Goal: Task Accomplishment & Management: Manage account settings

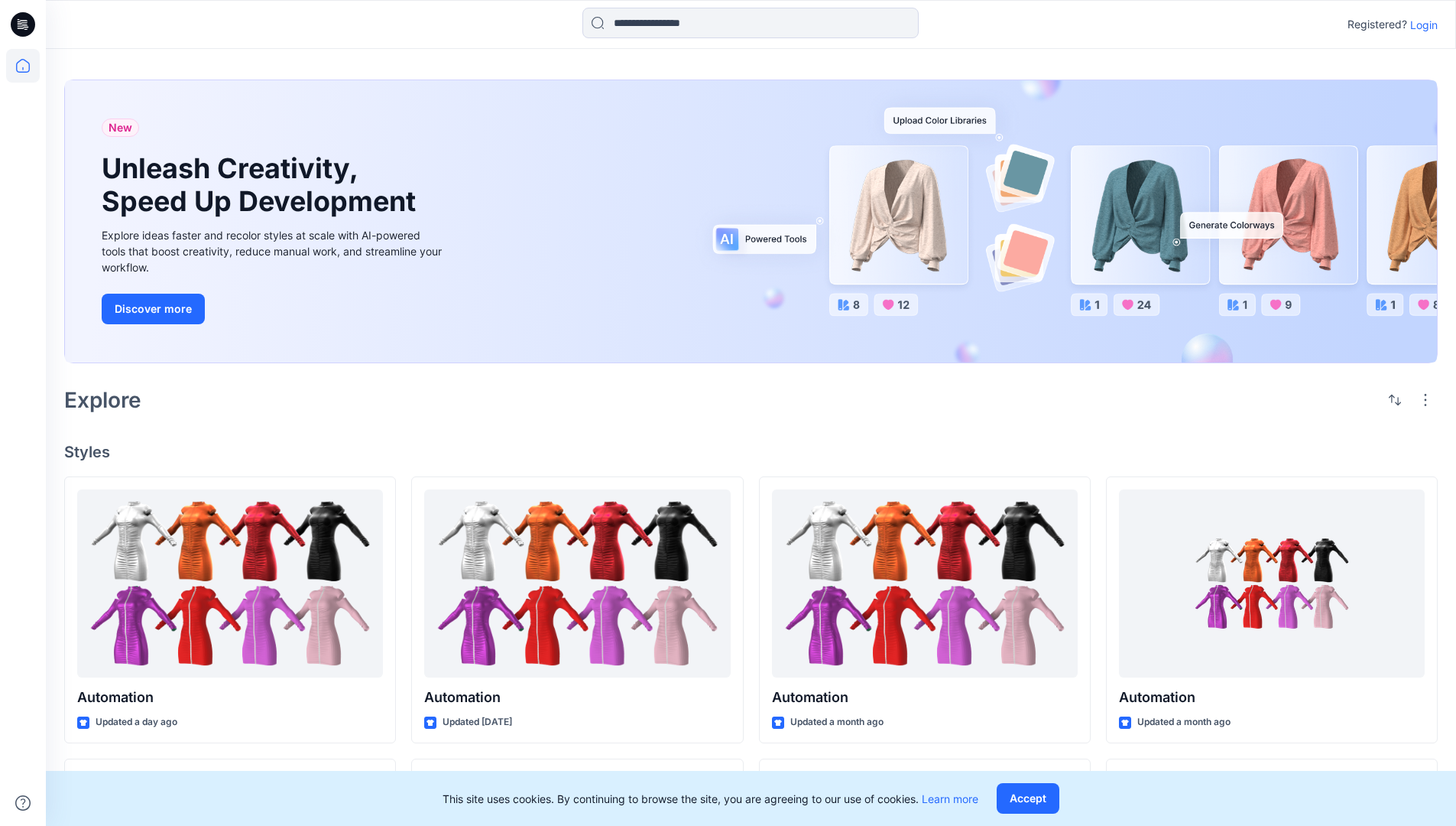
click at [1421, 25] on p "Login" at bounding box center [1424, 24] width 27 height 16
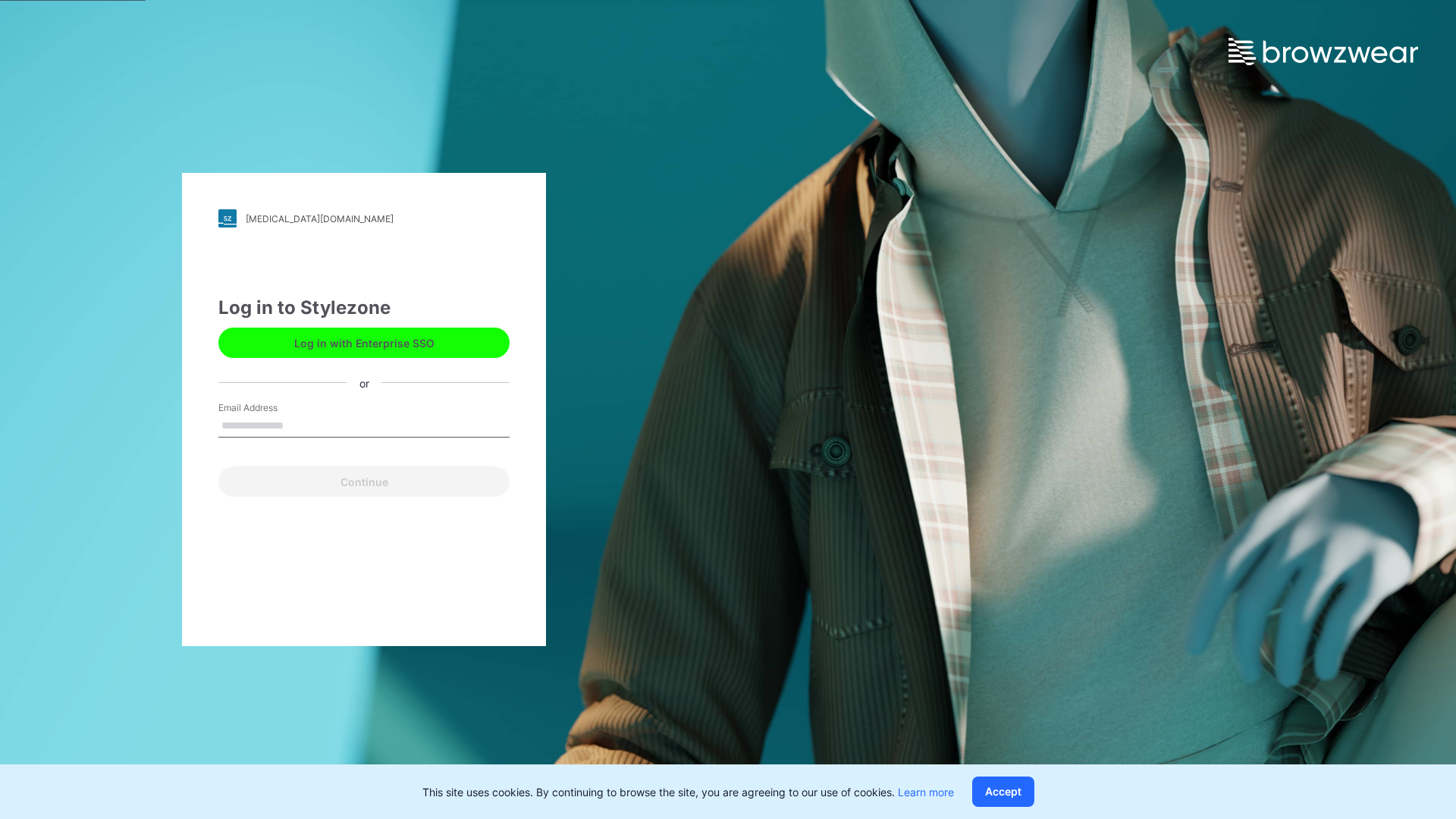
click at [300, 425] on input "Email Address" at bounding box center [364, 426] width 291 height 23
type input "**********"
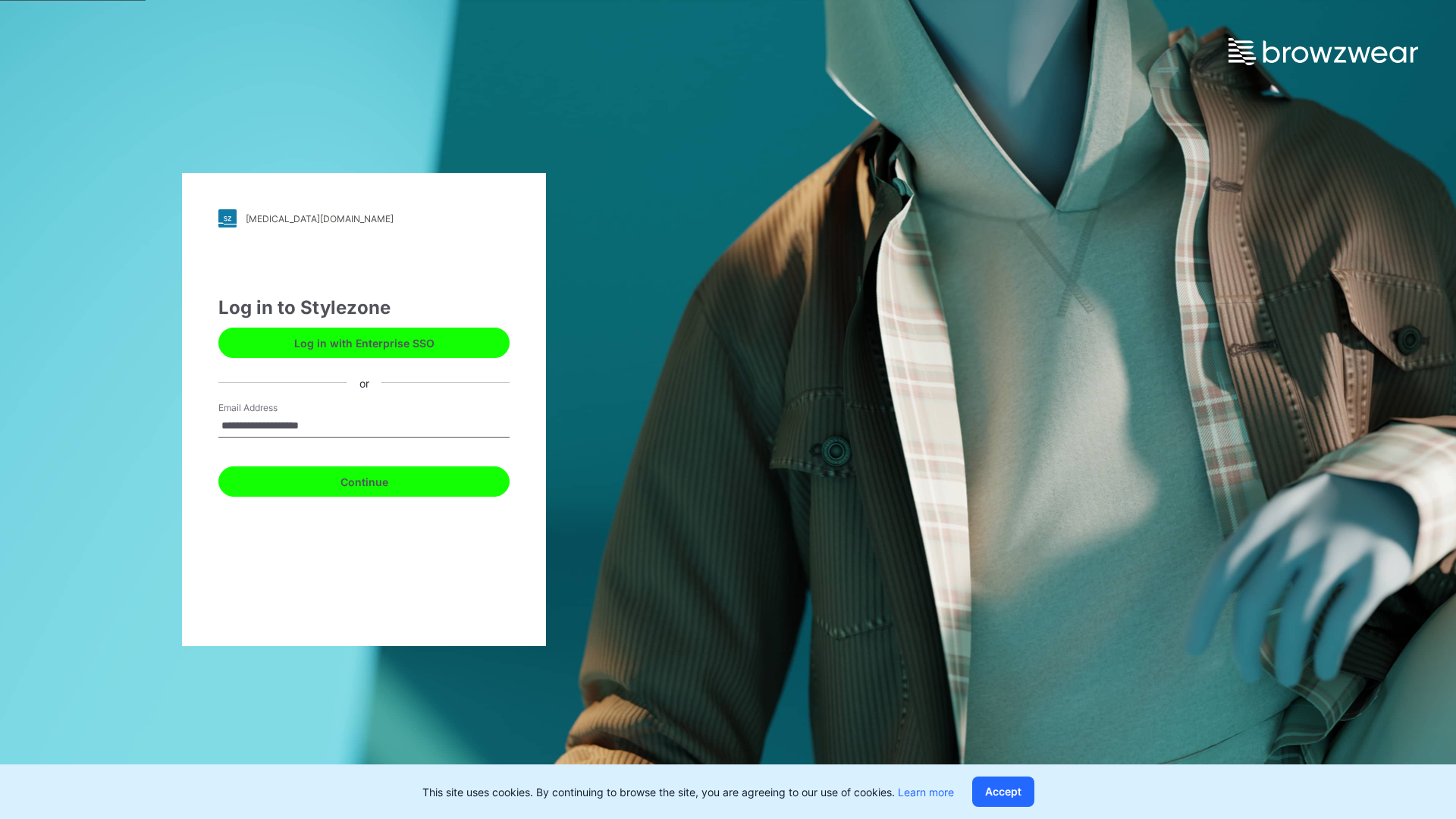
click at [381, 479] on button "Continue" at bounding box center [364, 481] width 291 height 30
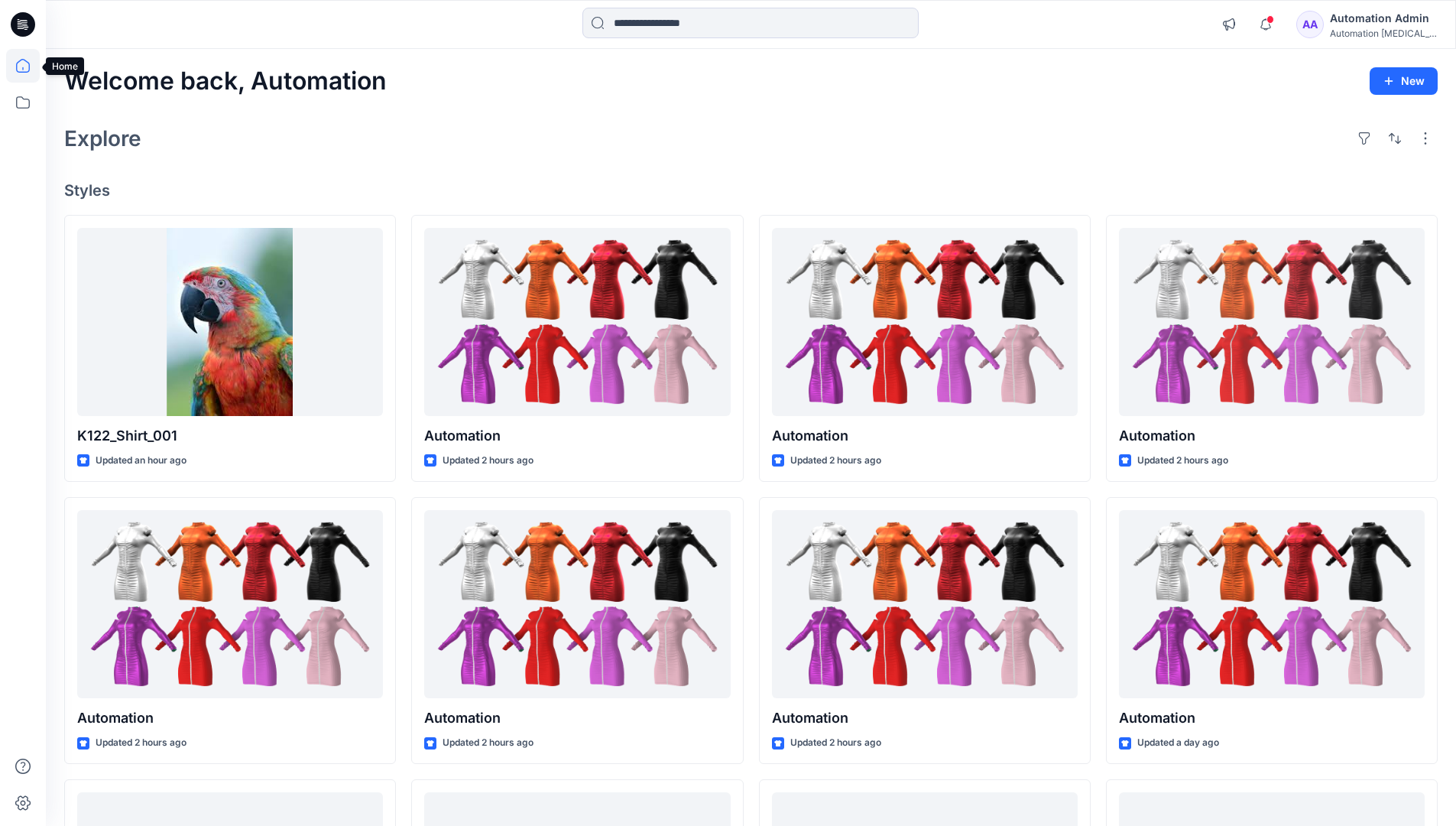
click at [29, 66] on icon at bounding box center [22, 65] width 14 height 14
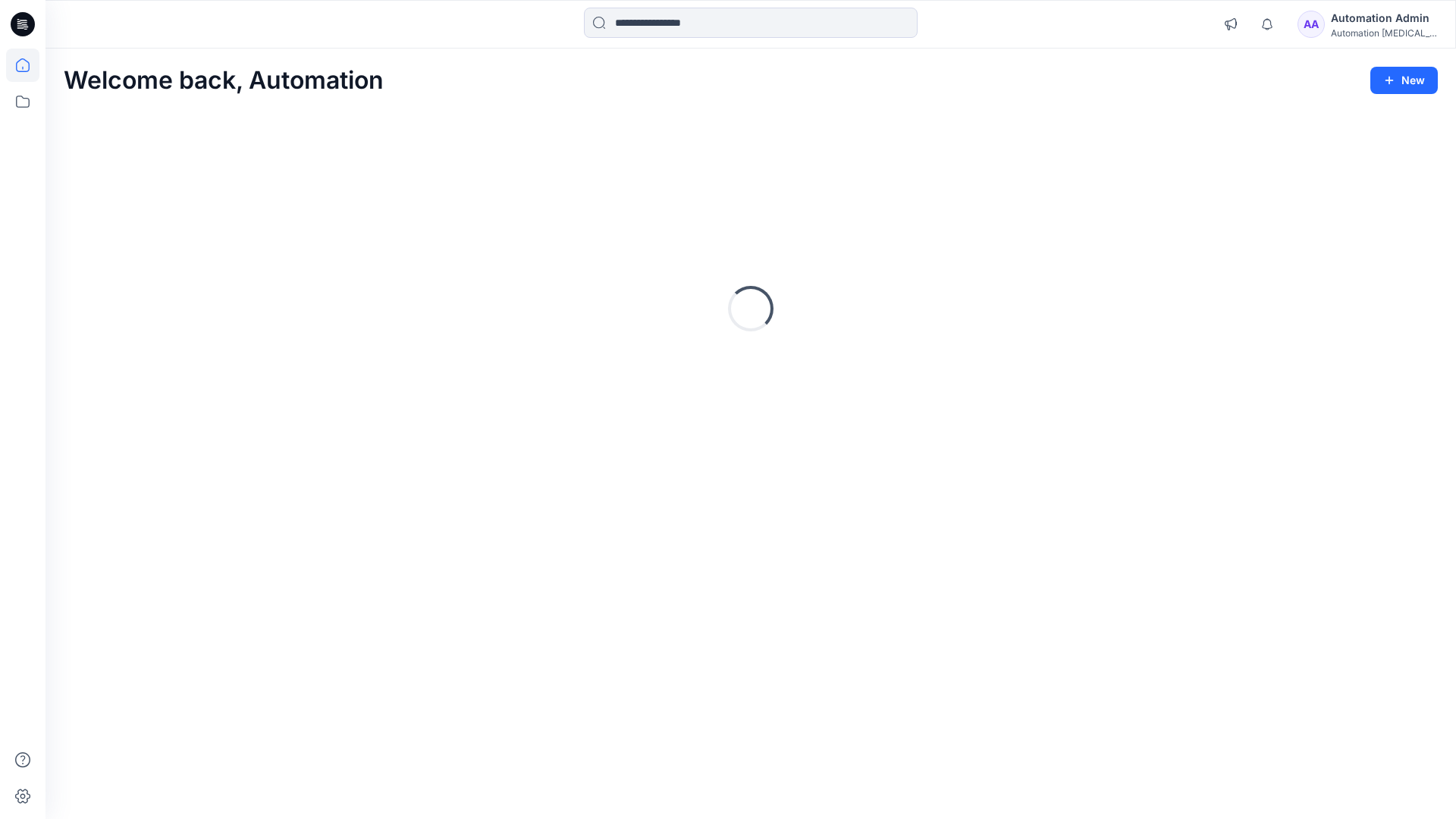
click at [1340, 27] on div "AA Automation Admin Automation [MEDICAL_DATA]..." at bounding box center [1368, 24] width 140 height 30
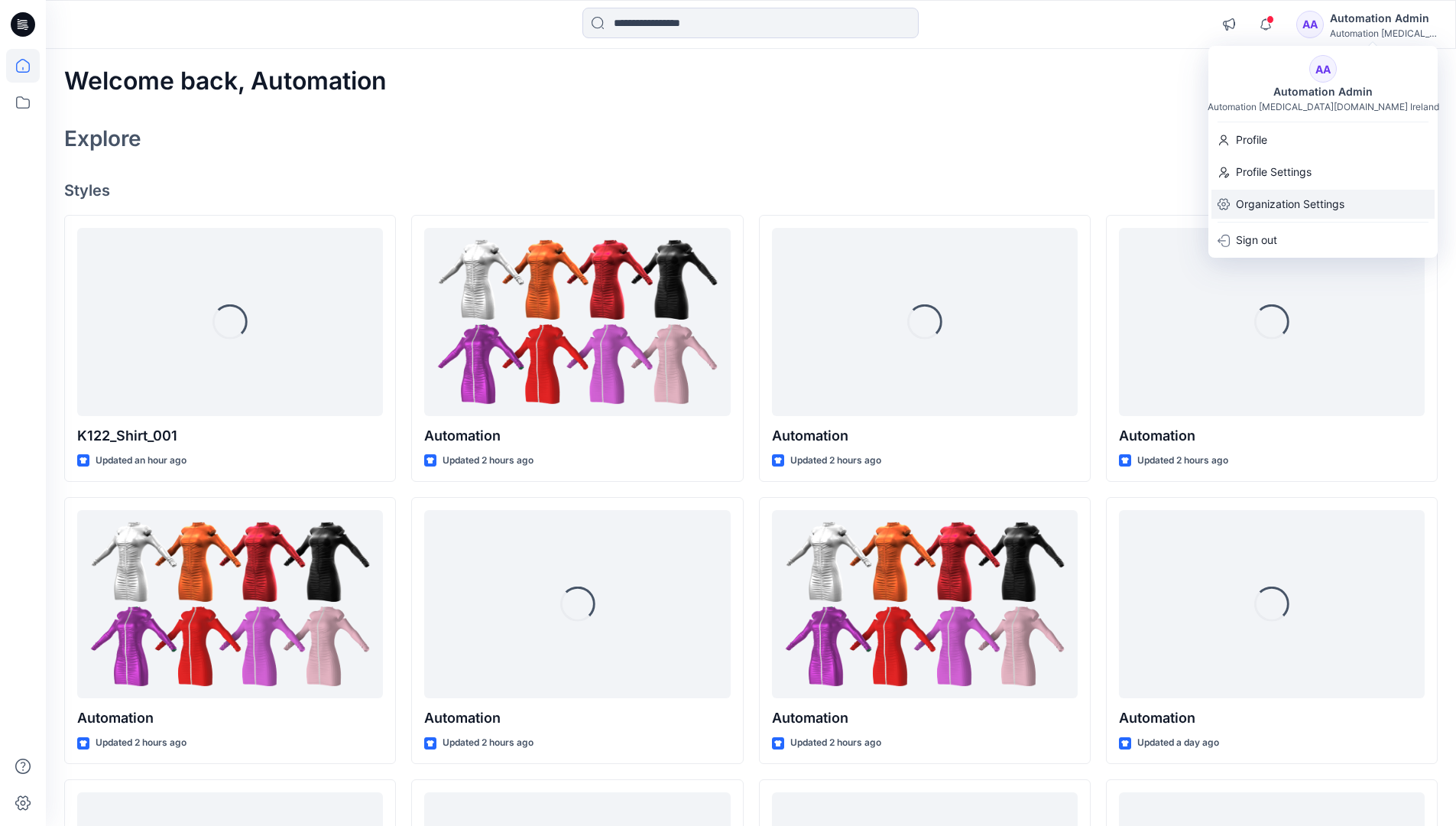
click at [1288, 199] on p "Organization Settings" at bounding box center [1291, 204] width 109 height 29
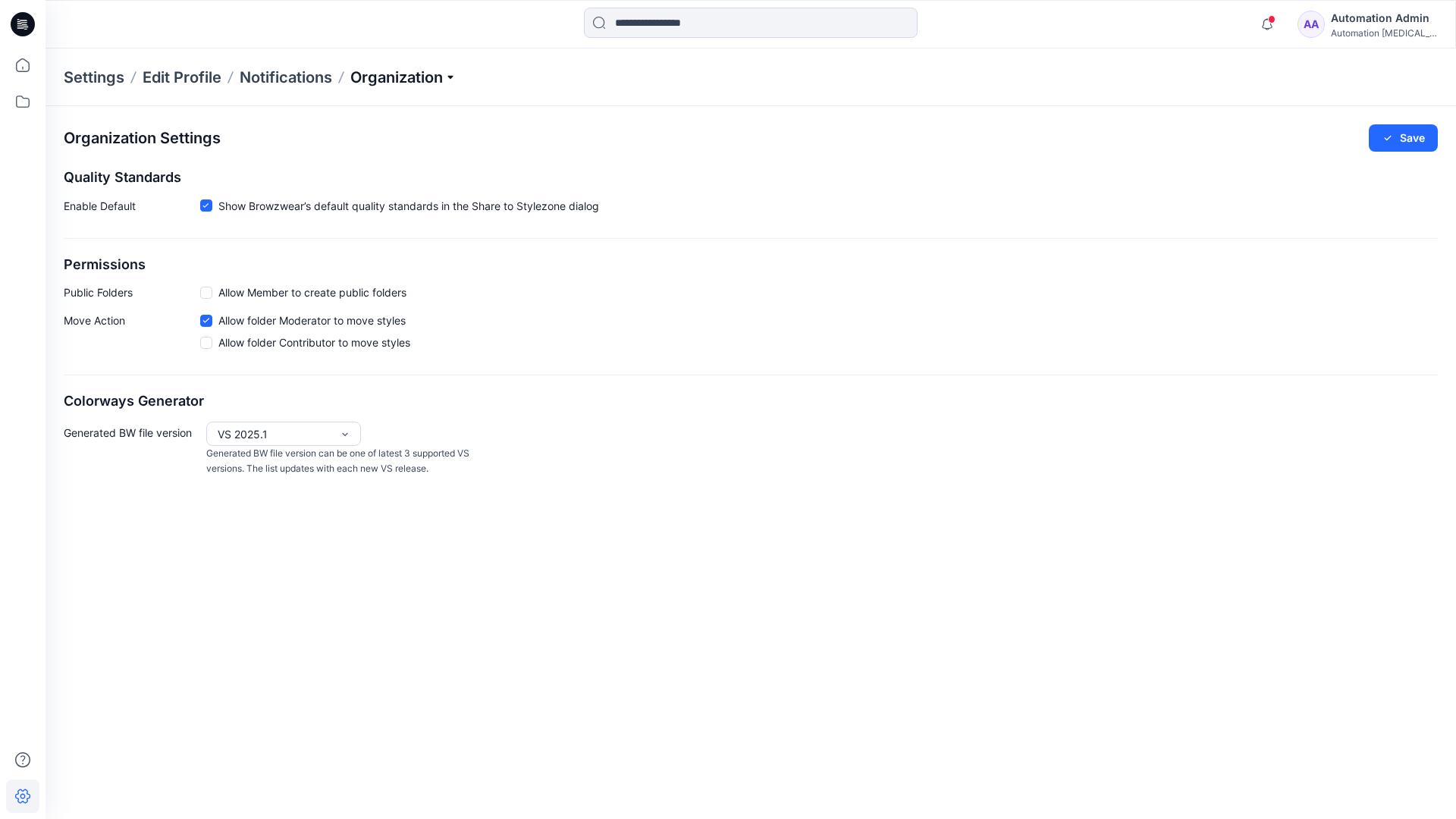
click at [402, 74] on p "Organization" at bounding box center [403, 78] width 106 height 21
click at [430, 170] on link "Edit Style Information Fields" at bounding box center [405, 173] width 222 height 30
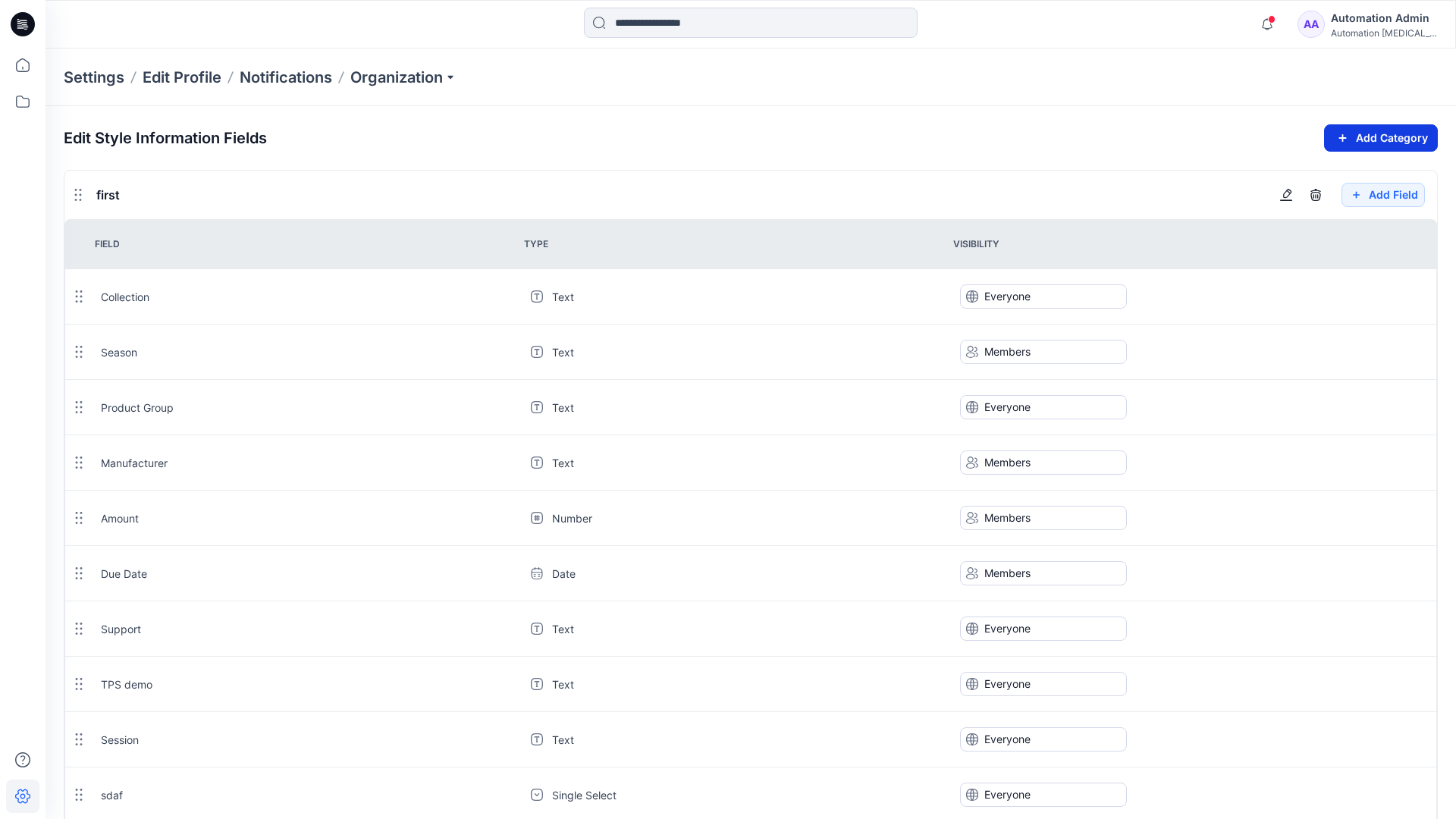
click at [1340, 133] on icon "button" at bounding box center [1342, 138] width 17 height 18
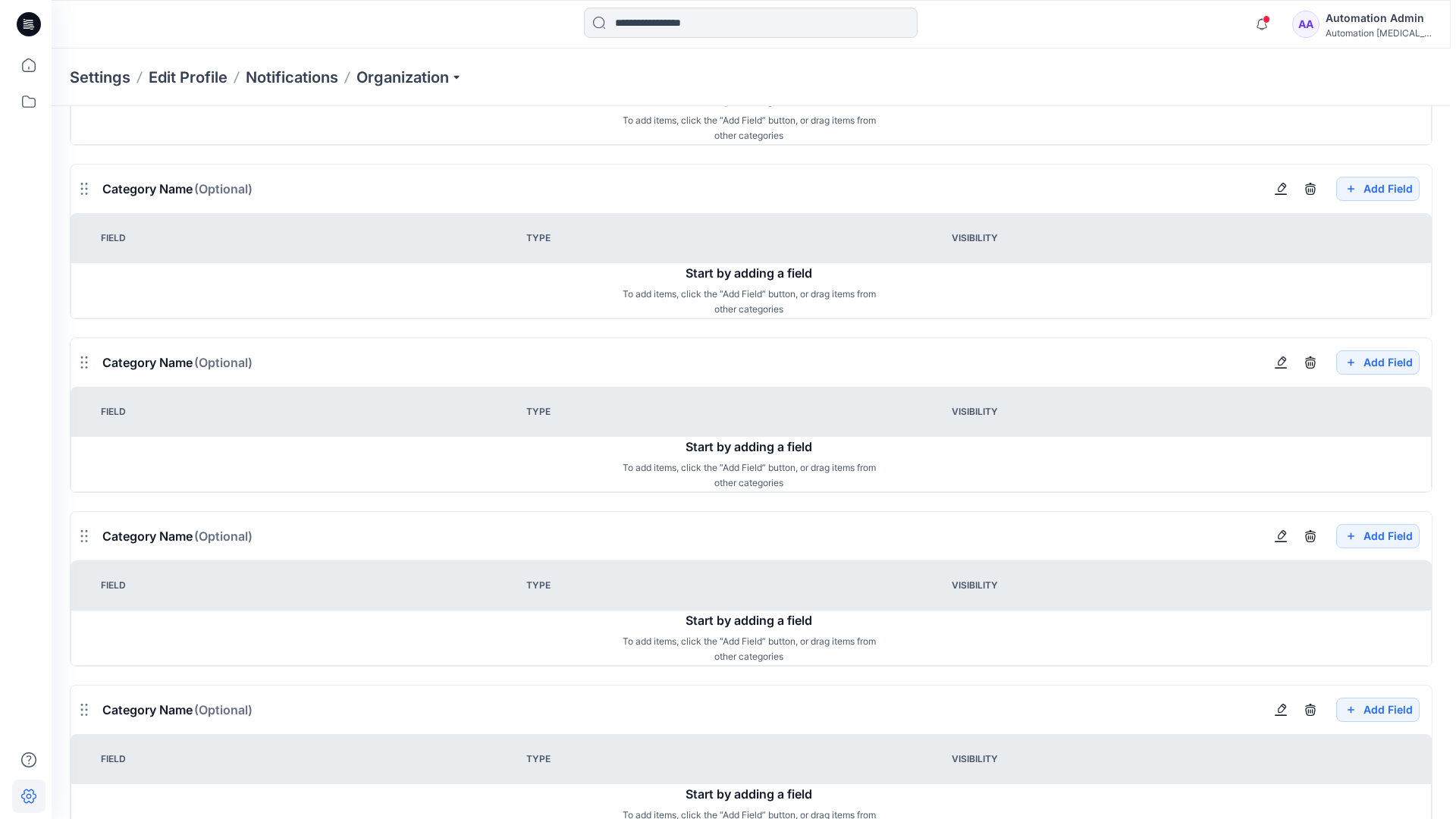
scroll to position [1644, 0]
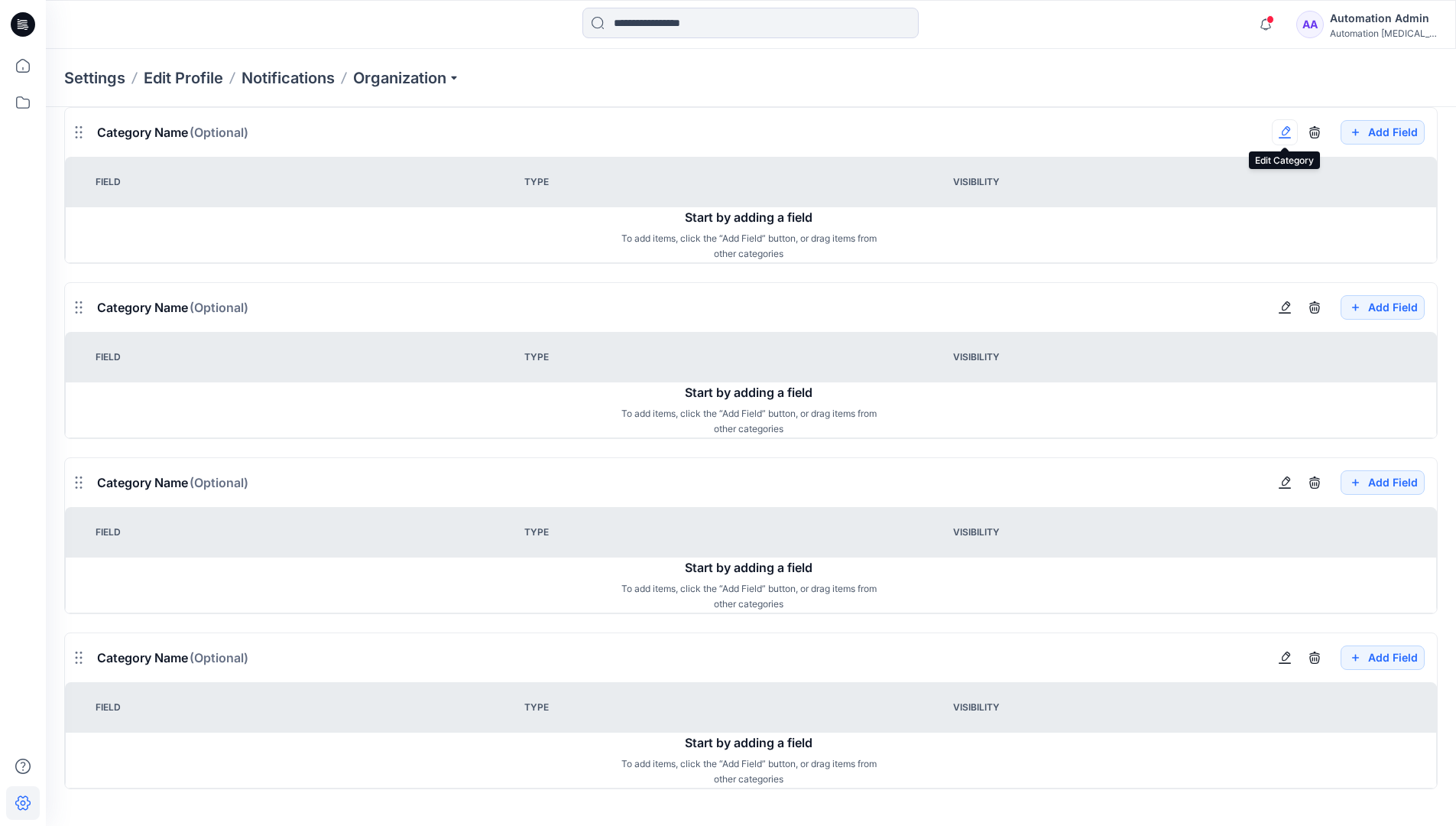
click at [1291, 141] on button "button" at bounding box center [1285, 133] width 26 height 26
type input "*******"
click at [1371, 309] on button "Add Field" at bounding box center [1383, 308] width 84 height 25
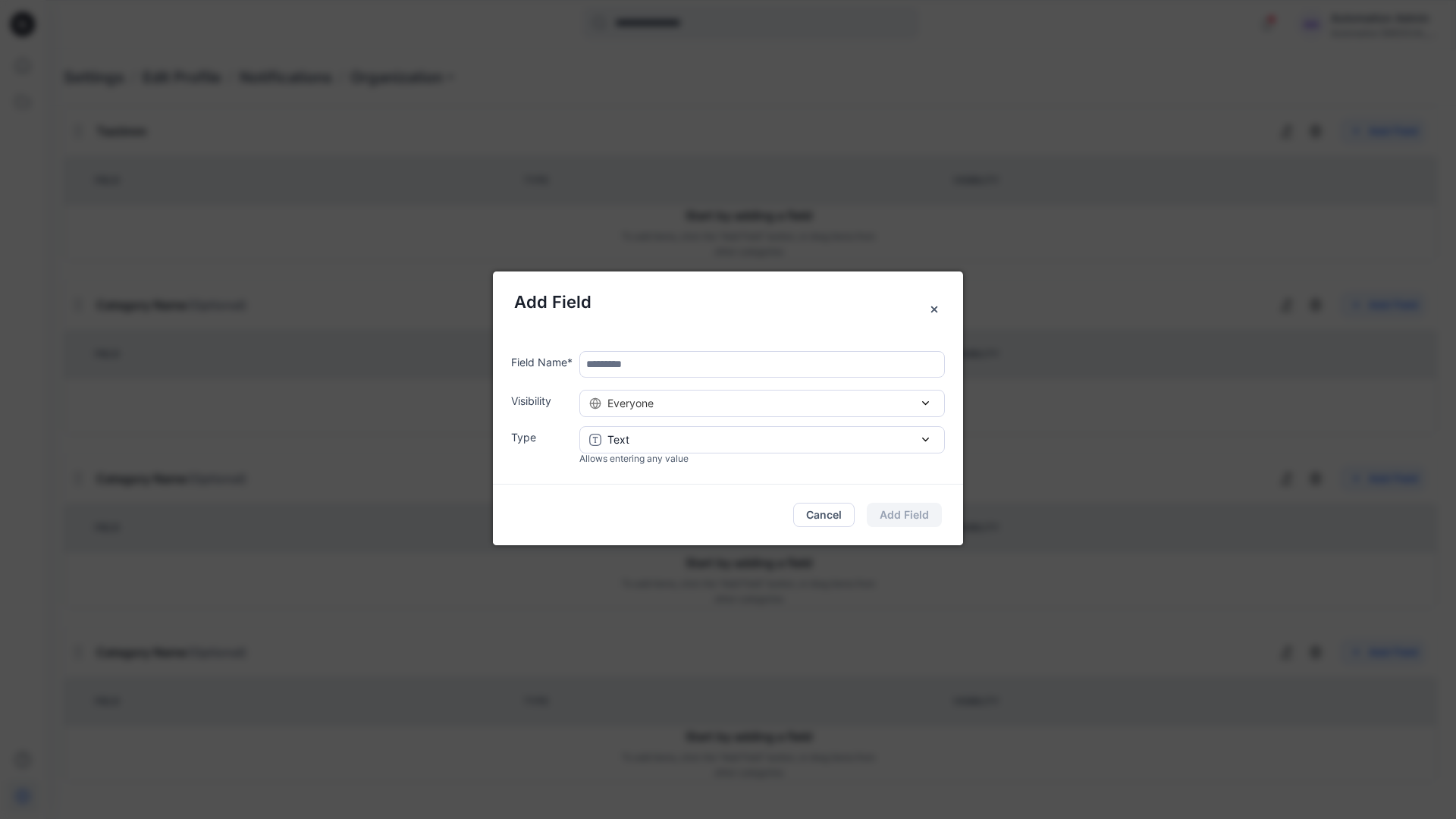
click at [650, 368] on input "text" at bounding box center [762, 364] width 366 height 26
type input "****"
click at [782, 408] on div "Everyone" at bounding box center [762, 403] width 346 height 16
click at [919, 514] on button "Add Field" at bounding box center [904, 515] width 75 height 25
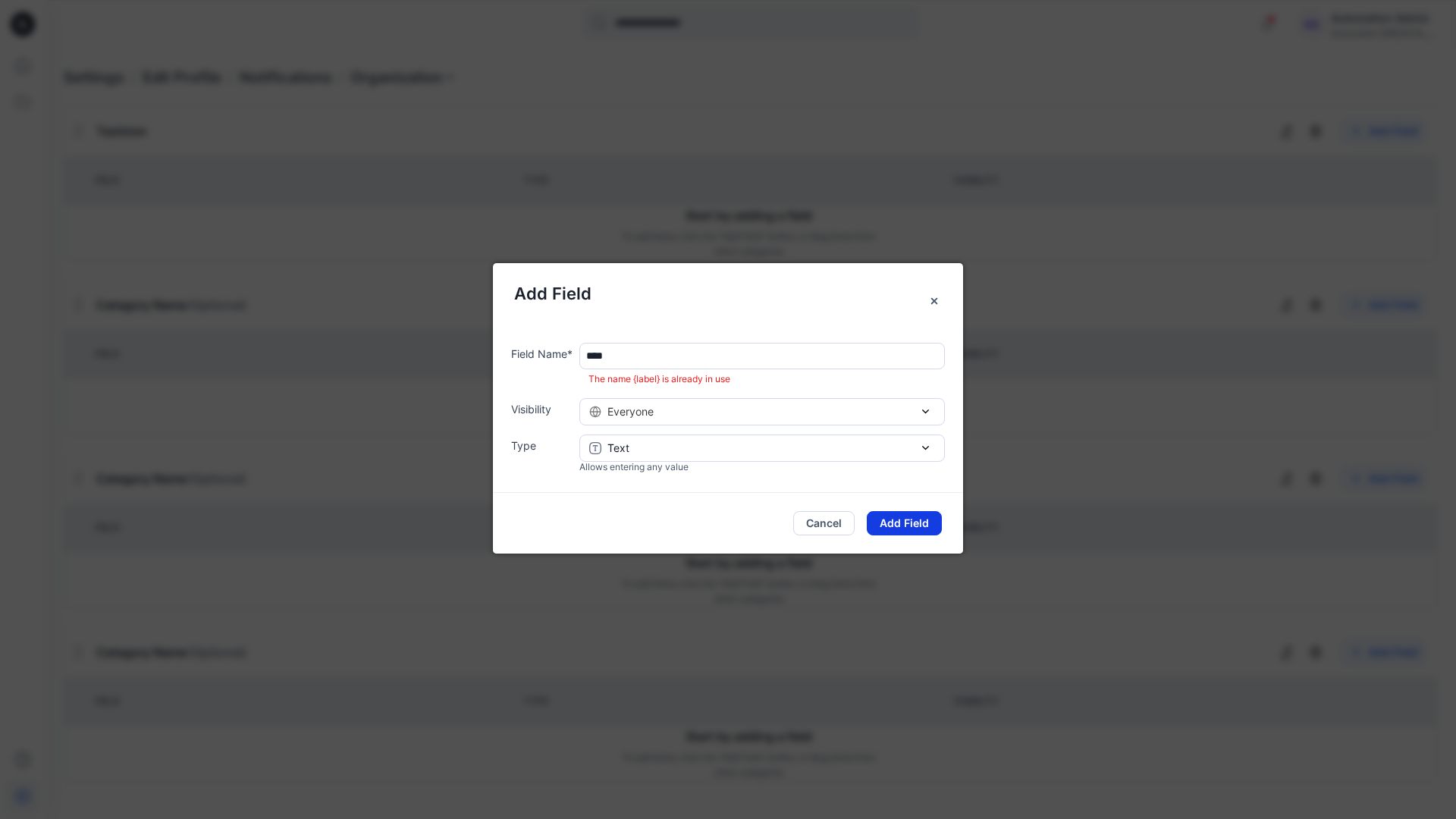
scroll to position [1366, 0]
